Goal: Download file/media

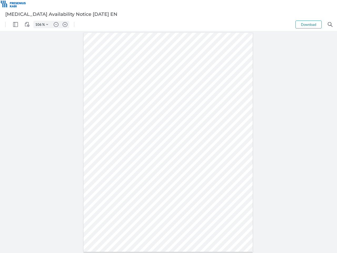
click at [16, 24] on img "Panel" at bounding box center [15, 24] width 5 height 5
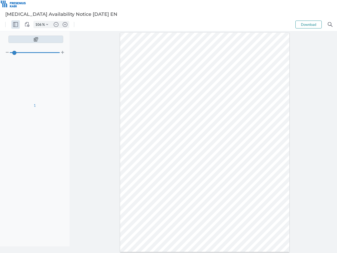
click at [27, 24] on img "View Controls" at bounding box center [27, 24] width 5 height 5
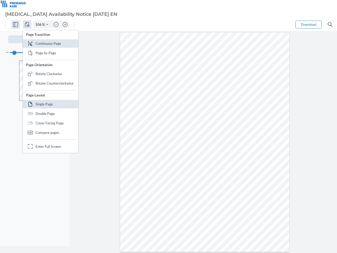
click at [39, 24] on input "106" at bounding box center [38, 24] width 8 height 5
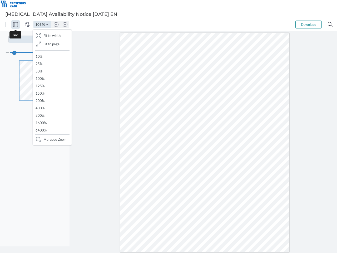
click at [47, 24] on img "Zoom Controls" at bounding box center [47, 24] width 2 height 2
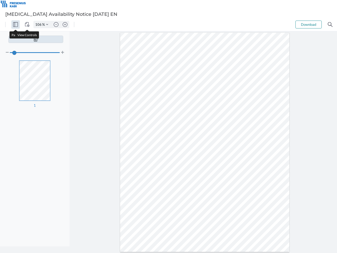
click at [56, 24] on img "Zoom out" at bounding box center [56, 24] width 5 height 5
click at [65, 24] on img "Zoom in" at bounding box center [65, 24] width 5 height 5
type input "106"
click at [309, 24] on button "Download" at bounding box center [309, 25] width 26 height 8
click at [330, 24] on img "Search" at bounding box center [330, 24] width 5 height 5
